Goal: Information Seeking & Learning: Find specific fact

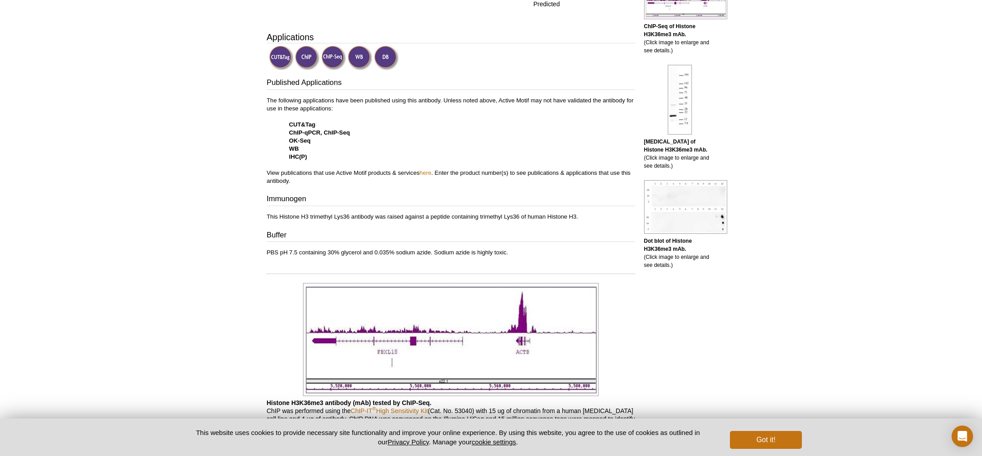
scroll to position [269, 0]
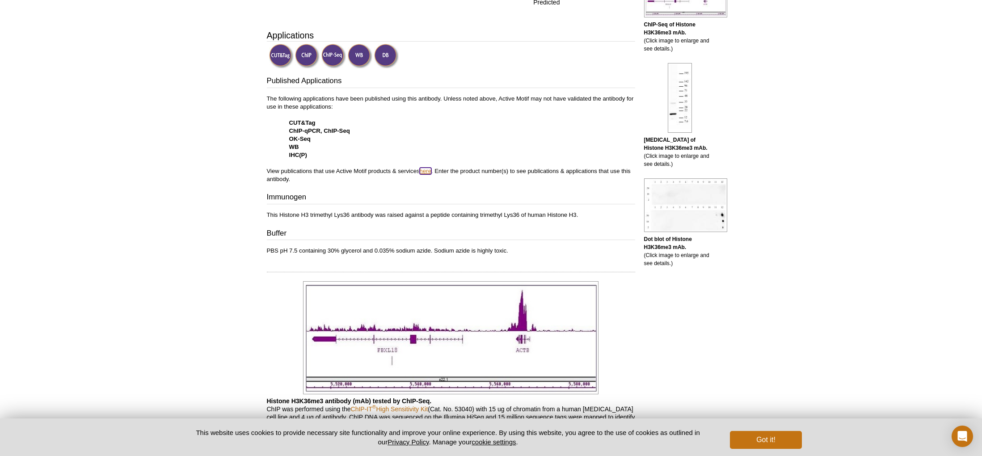
click at [431, 173] on link "here" at bounding box center [426, 171] width 12 height 7
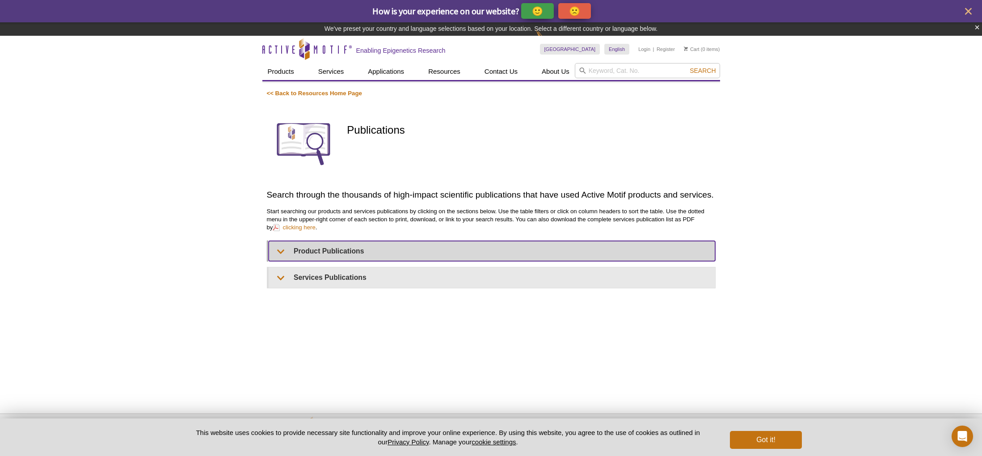
click at [341, 249] on summary "Product Publications" at bounding box center [492, 251] width 447 height 20
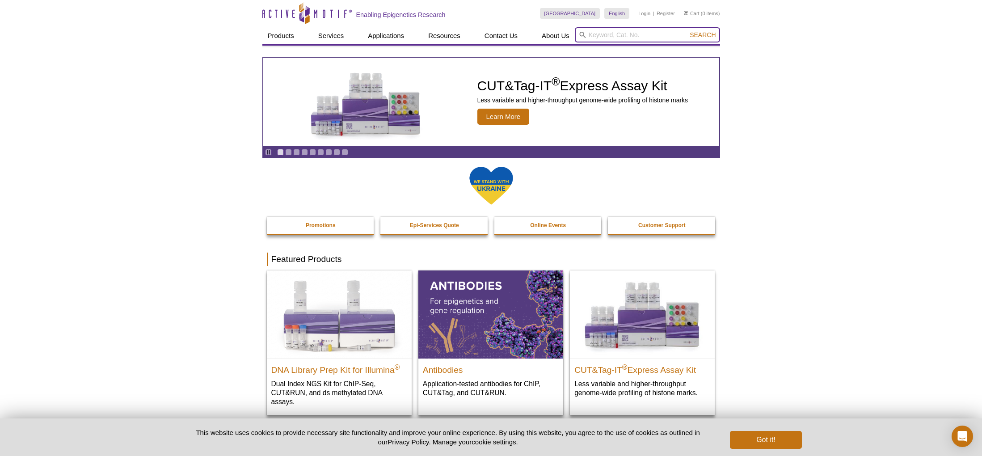
click at [605, 37] on input "search" at bounding box center [647, 34] width 145 height 15
type input "h3k36me3"
click at [687, 31] on button "Search" at bounding box center [702, 35] width 31 height 8
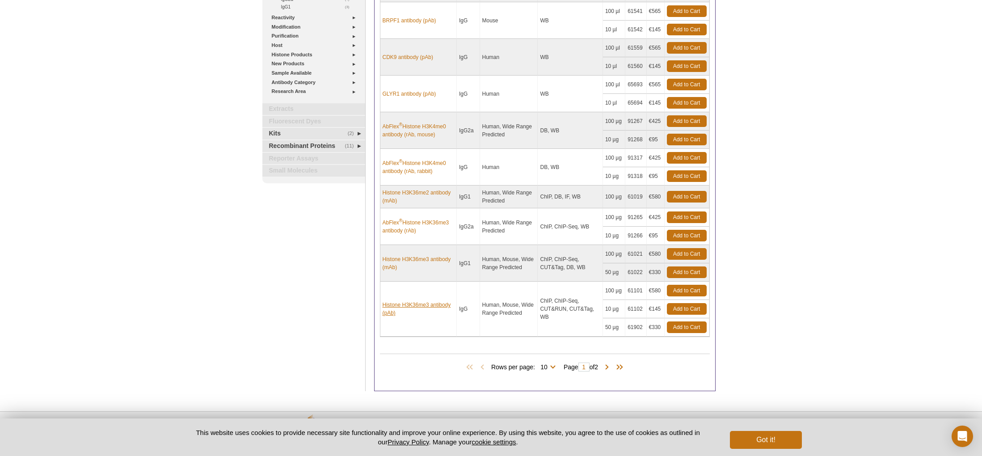
scroll to position [190, 0]
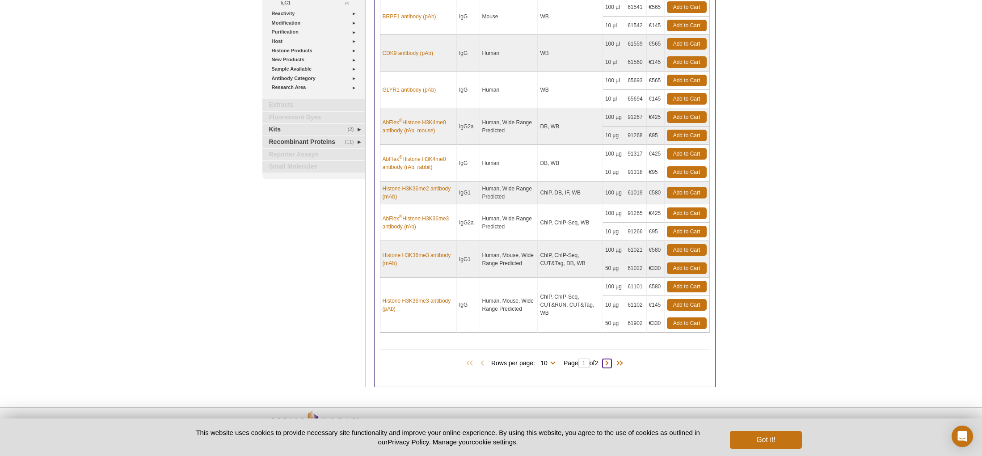
click at [612, 366] on span at bounding box center [607, 363] width 9 height 9
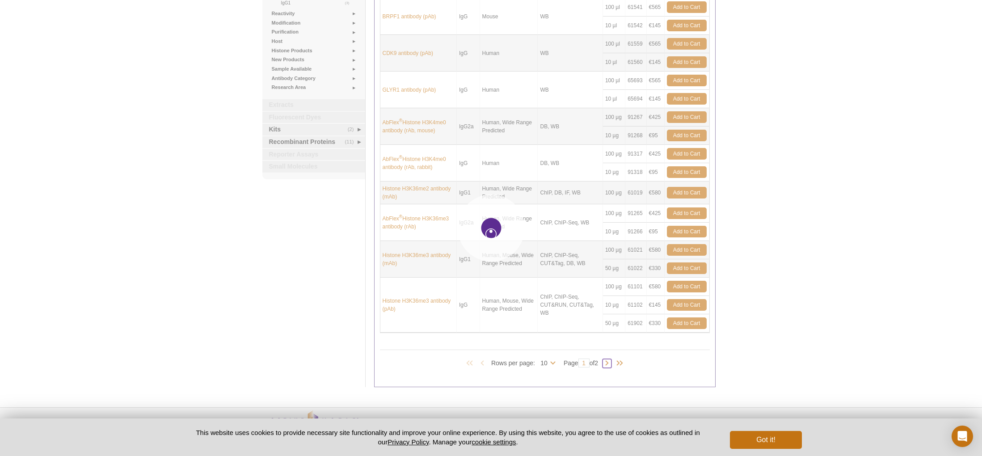
type input "2"
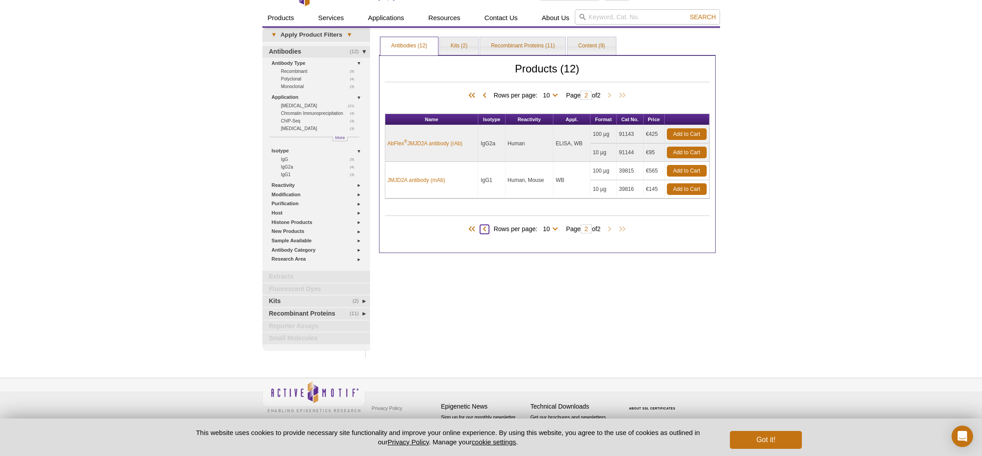
click at [483, 232] on span at bounding box center [484, 229] width 9 height 9
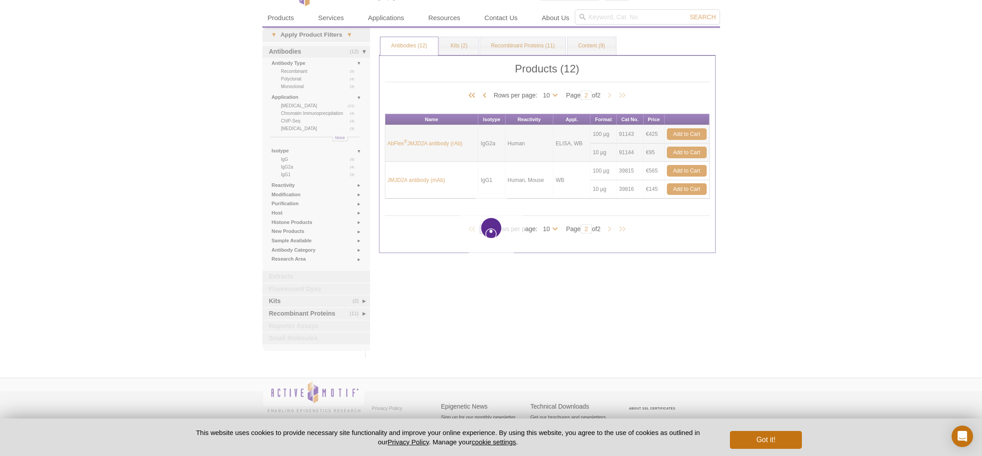
type input "1"
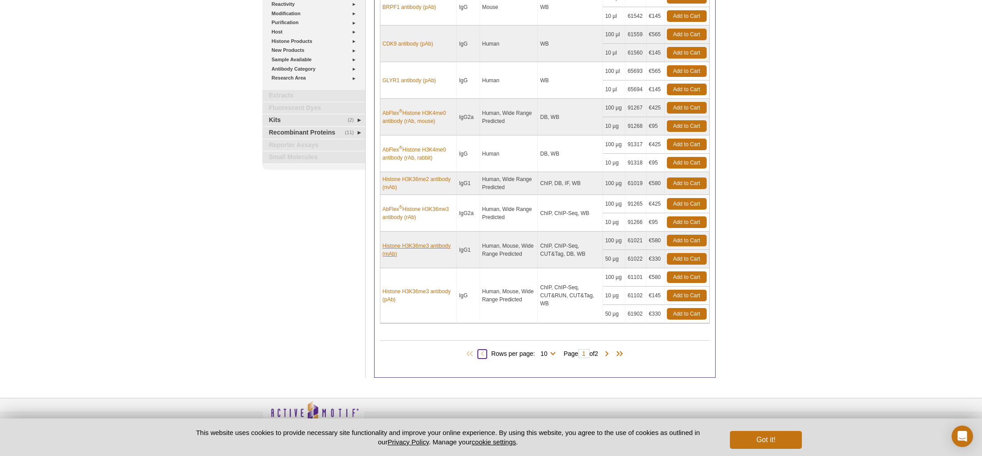
scroll to position [198, 0]
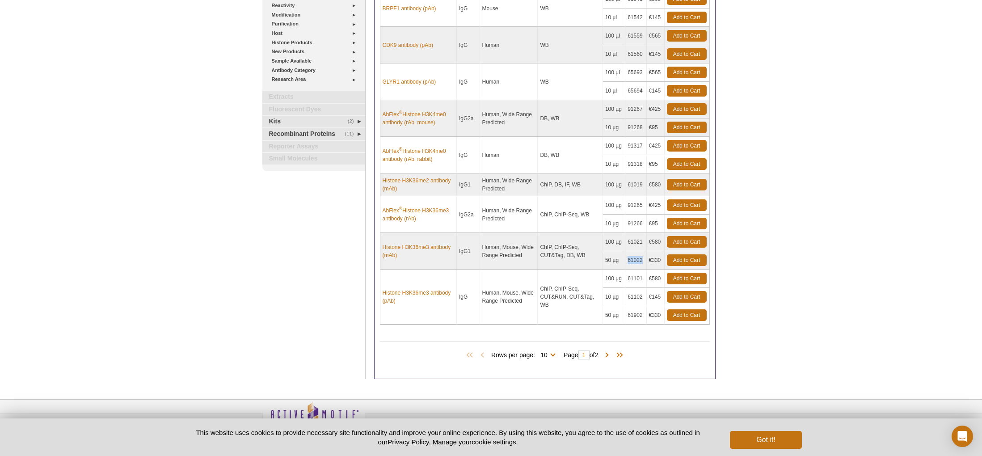
drag, startPoint x: 628, startPoint y: 259, endPoint x: 643, endPoint y: 259, distance: 15.2
click at [643, 259] on td "61022" at bounding box center [635, 260] width 21 height 18
copy td "61022"
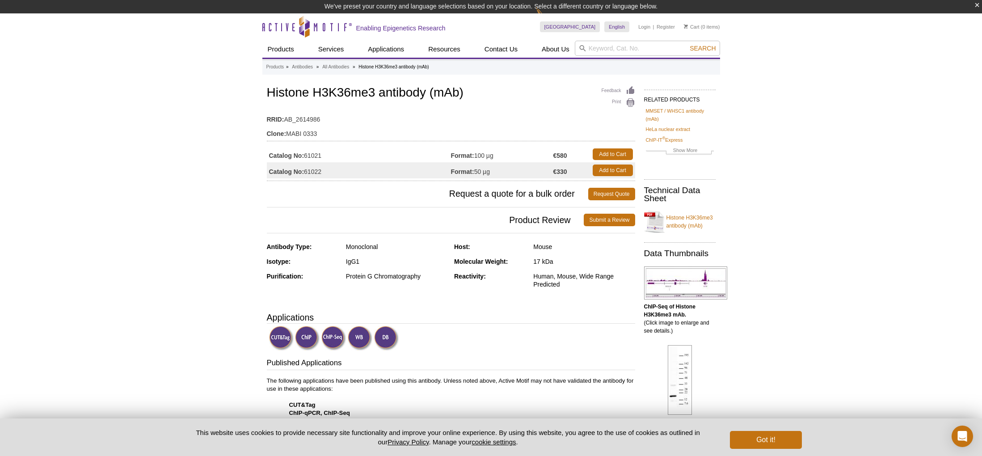
drag, startPoint x: 324, startPoint y: 173, endPoint x: 311, endPoint y: 172, distance: 12.5
click at [311, 172] on td "Catalog No: 61022" at bounding box center [359, 170] width 184 height 16
click at [308, 172] on td "Catalog No: 61022" at bounding box center [359, 170] width 184 height 16
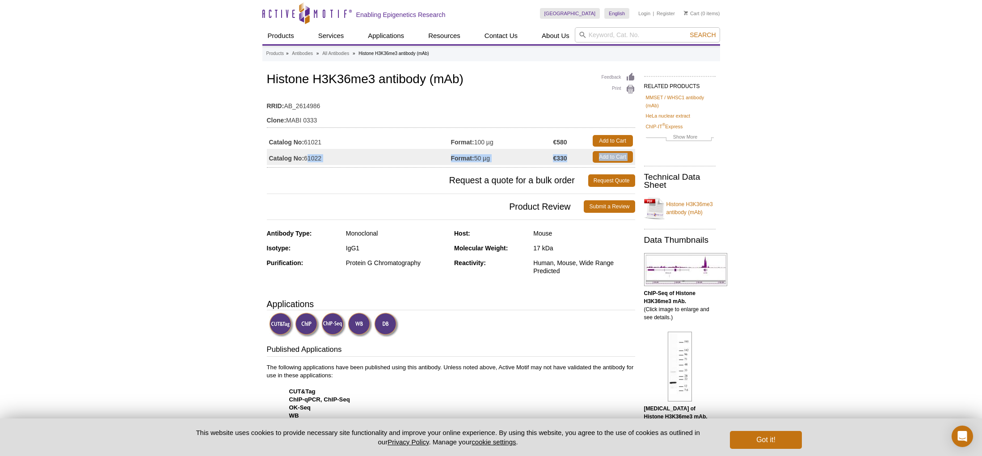
drag, startPoint x: 308, startPoint y: 172, endPoint x: 329, endPoint y: 169, distance: 22.1
copy div "61022 Format: 50 µg €330 Add to Cart"
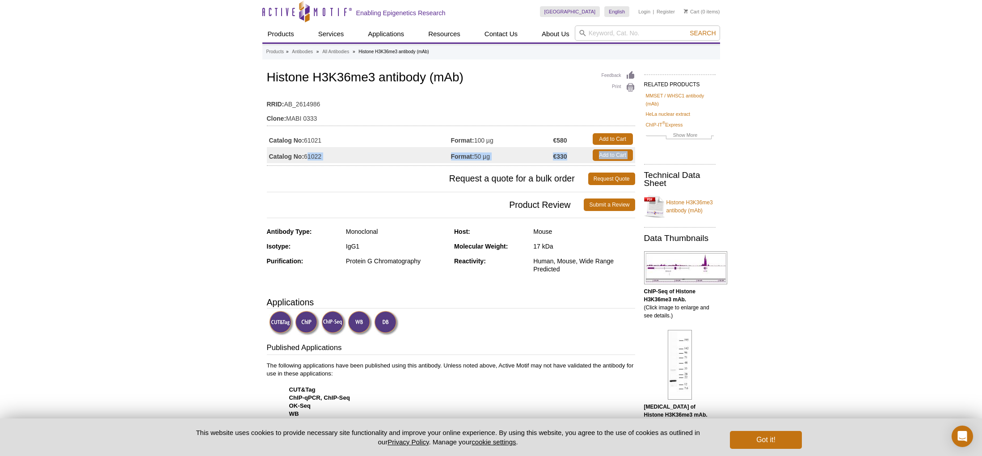
click at [396, 147] on tbody "Catalog No: 61021 Format: 100 µg €580 Add to Cart Catalog No: 61022 Format: 50 …" at bounding box center [451, 147] width 368 height 32
drag, startPoint x: 307, startPoint y: 156, endPoint x: 321, endPoint y: 155, distance: 14.8
click at [321, 155] on td "Catalog No: 61022" at bounding box center [359, 155] width 184 height 16
copy td "61022"
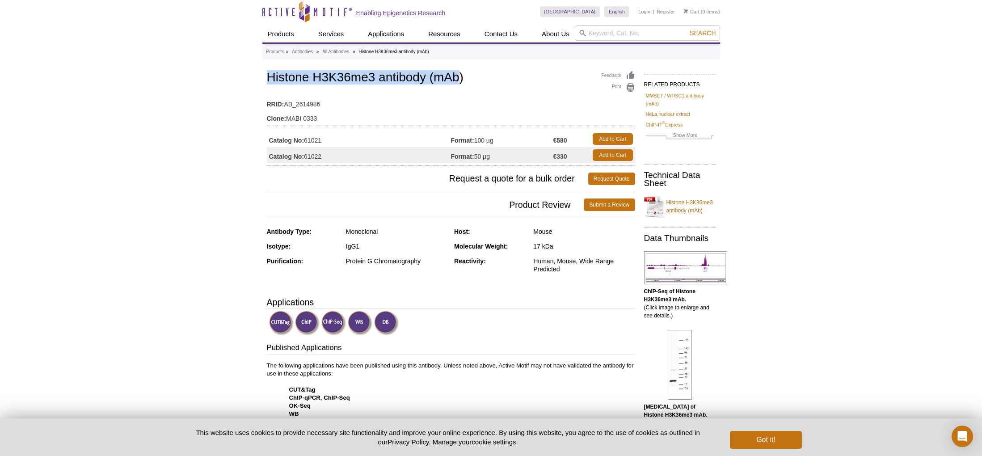
drag, startPoint x: 270, startPoint y: 78, endPoint x: 461, endPoint y: 74, distance: 191.4
click at [461, 74] on h1 "Histone H3K36me3 antibody (mAb)" at bounding box center [451, 78] width 368 height 15
click at [465, 75] on h1 "Histone H3K36me3 antibody (mAb)" at bounding box center [451, 78] width 368 height 15
drag, startPoint x: 267, startPoint y: 76, endPoint x: 466, endPoint y: 76, distance: 199.4
click at [466, 76] on h1 "Histone H3K36me3 antibody (mAb)" at bounding box center [451, 78] width 368 height 15
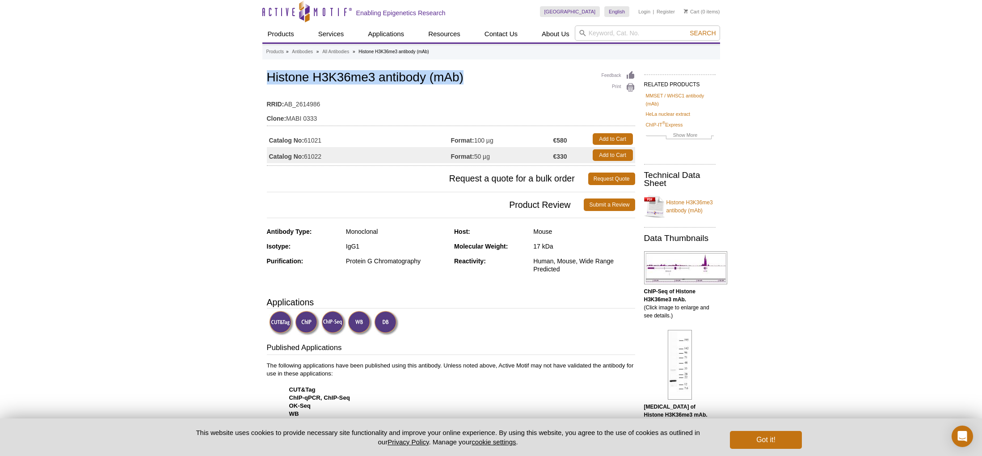
copy h1 "Histone H3K36me3 antibody (mAb)"
drag, startPoint x: 306, startPoint y: 156, endPoint x: 369, endPoint y: 164, distance: 63.0
click at [323, 156] on td "Catalog No: 61022" at bounding box center [359, 155] width 184 height 16
copy td "61022"
